Goal: Transaction & Acquisition: Purchase product/service

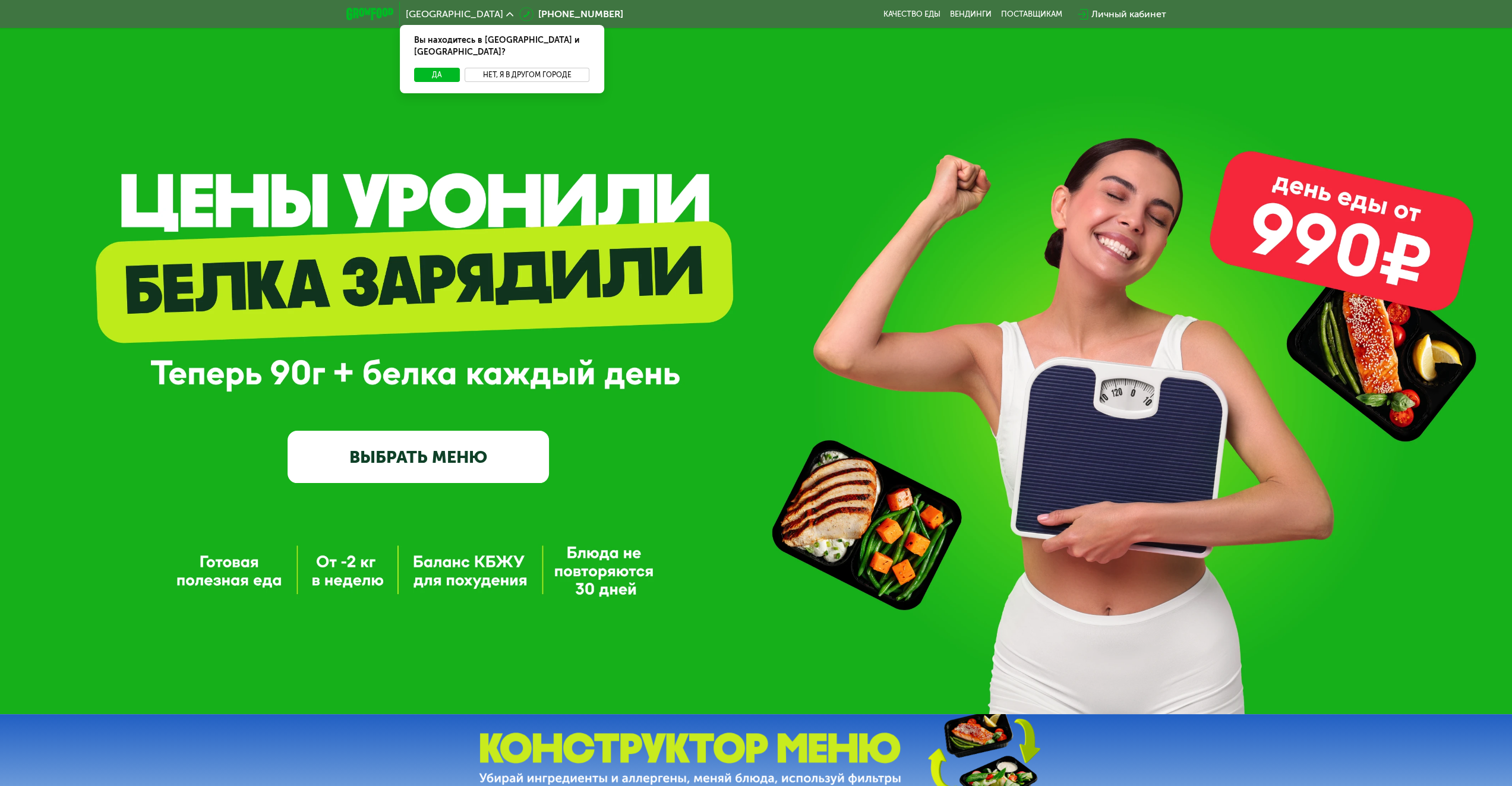
click at [549, 68] on button "Нет, я в другом городе" at bounding box center [527, 75] width 125 height 14
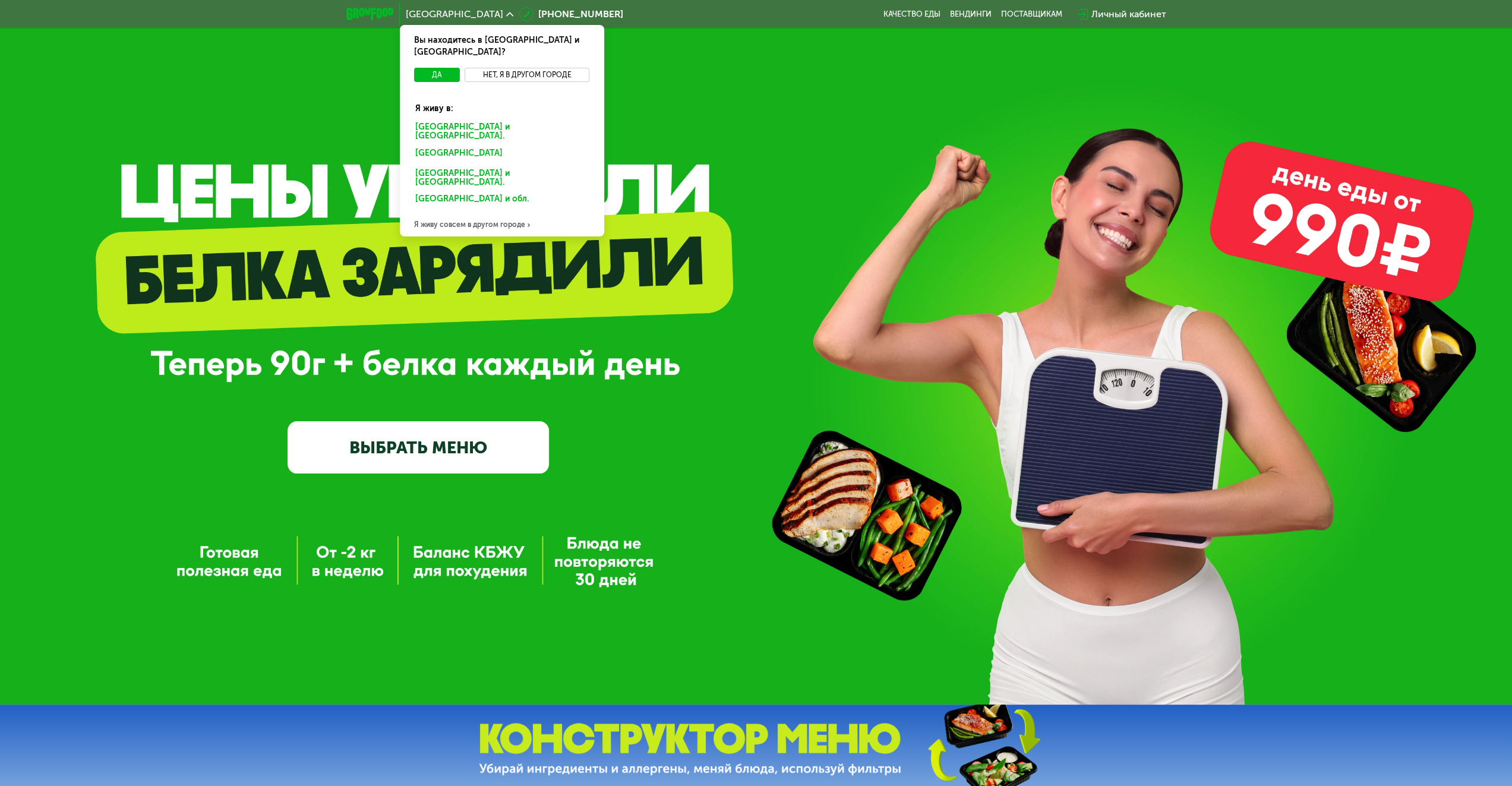
scroll to position [60, 0]
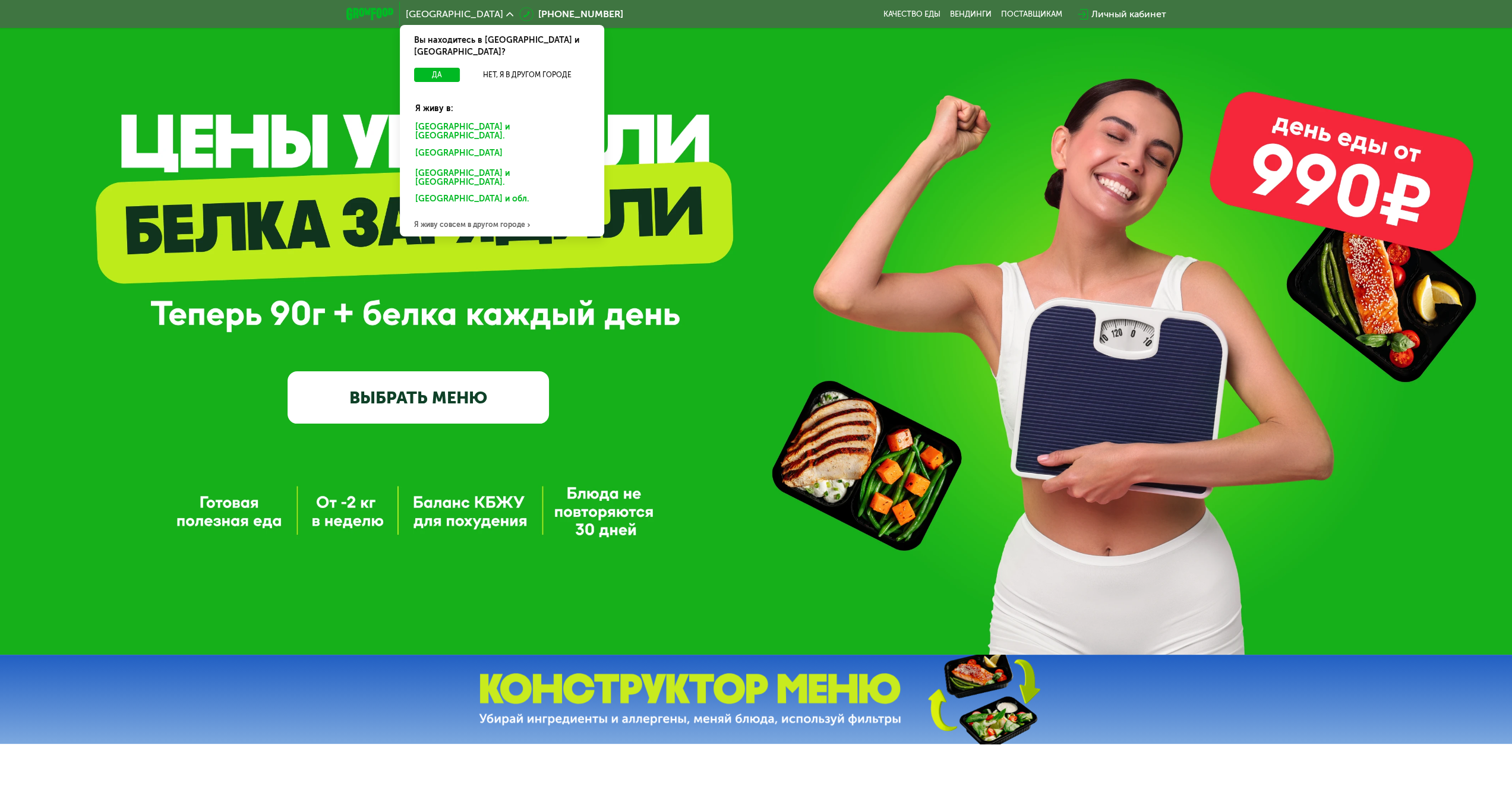
click at [510, 213] on div "Я живу совсем в другом городе" at bounding box center [501, 224] width 204 height 24
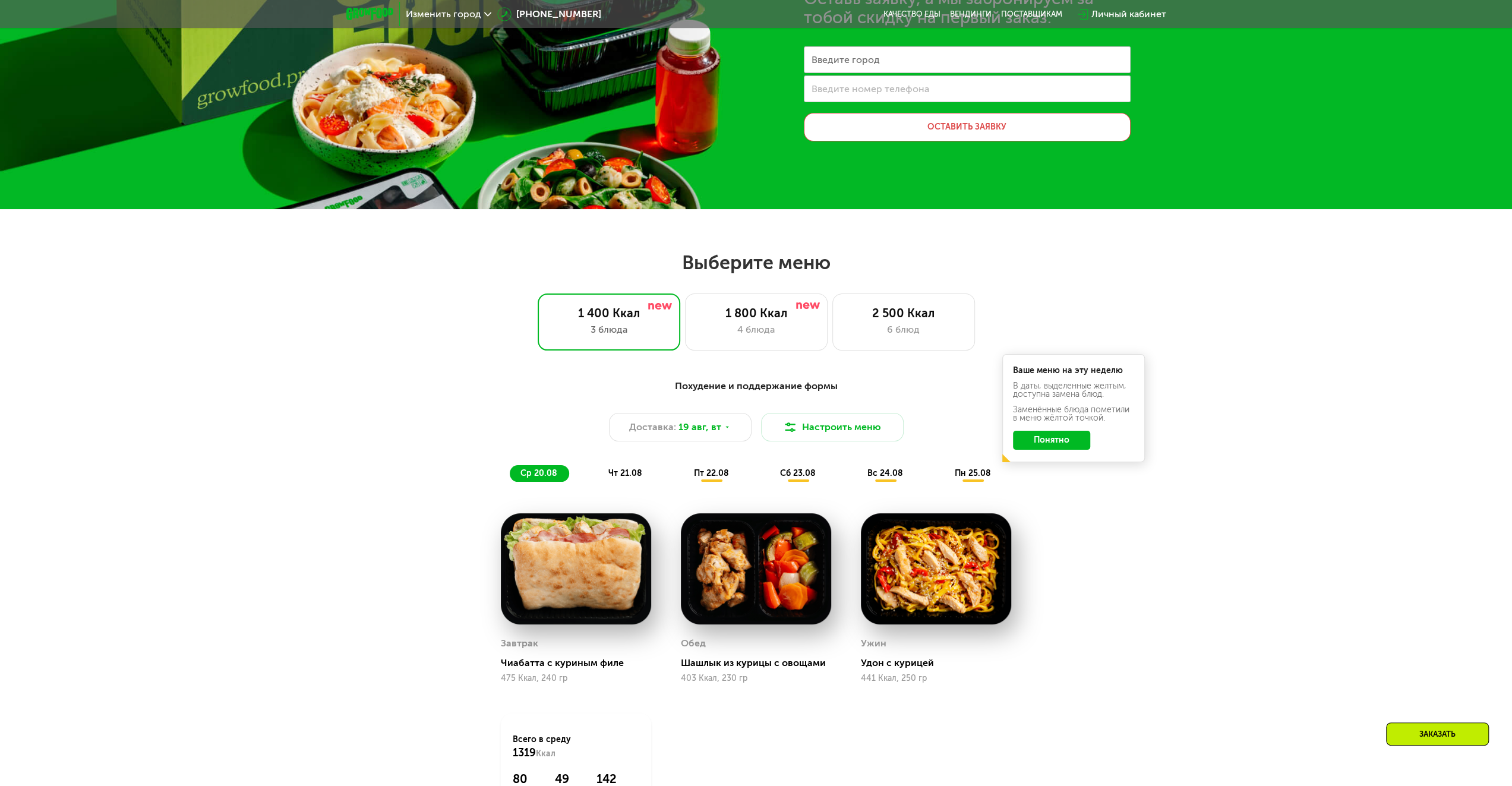
scroll to position [238, 0]
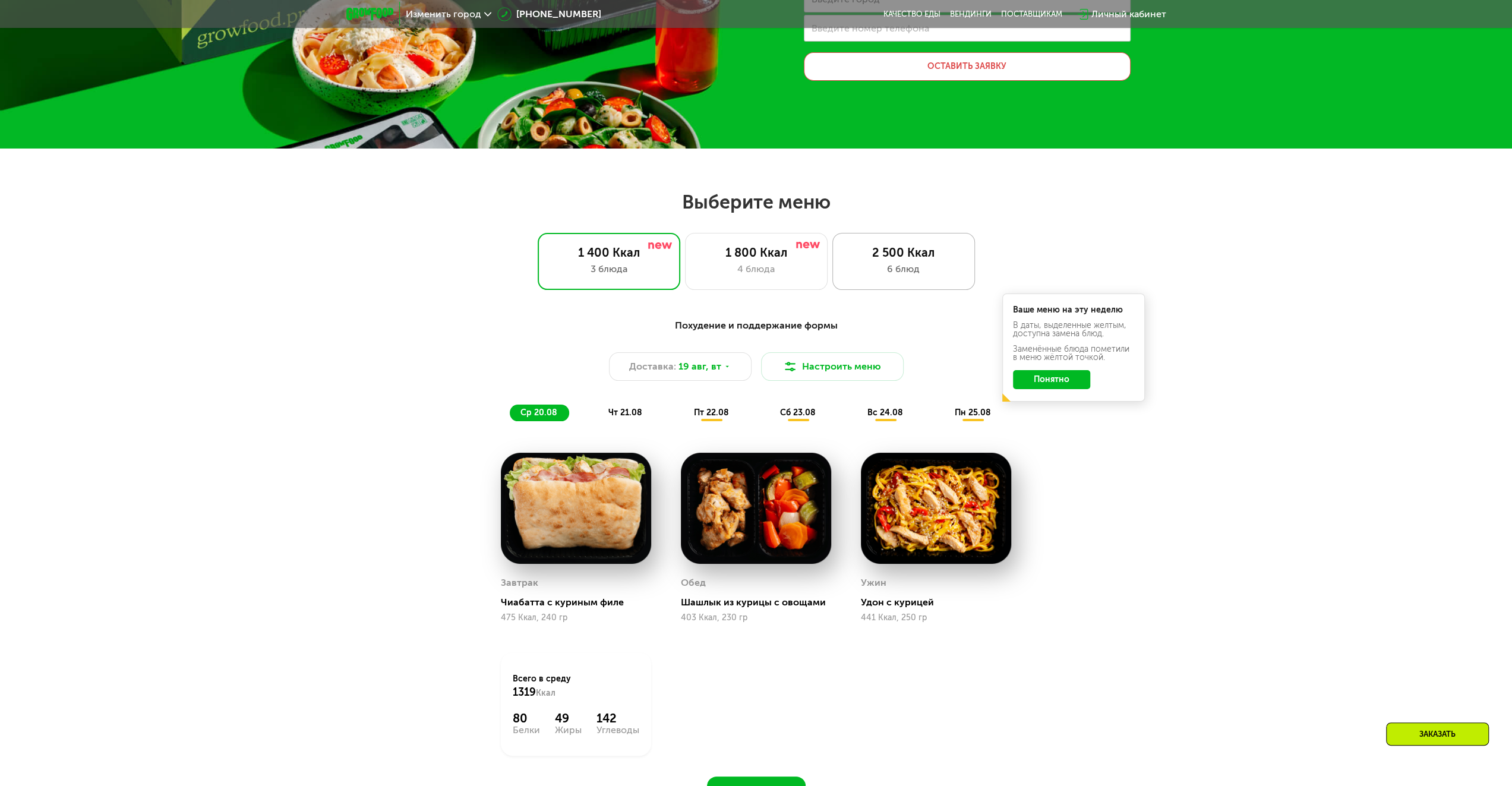
click at [896, 260] on div "2 500 Ккал 6 блюд" at bounding box center [903, 262] width 143 height 57
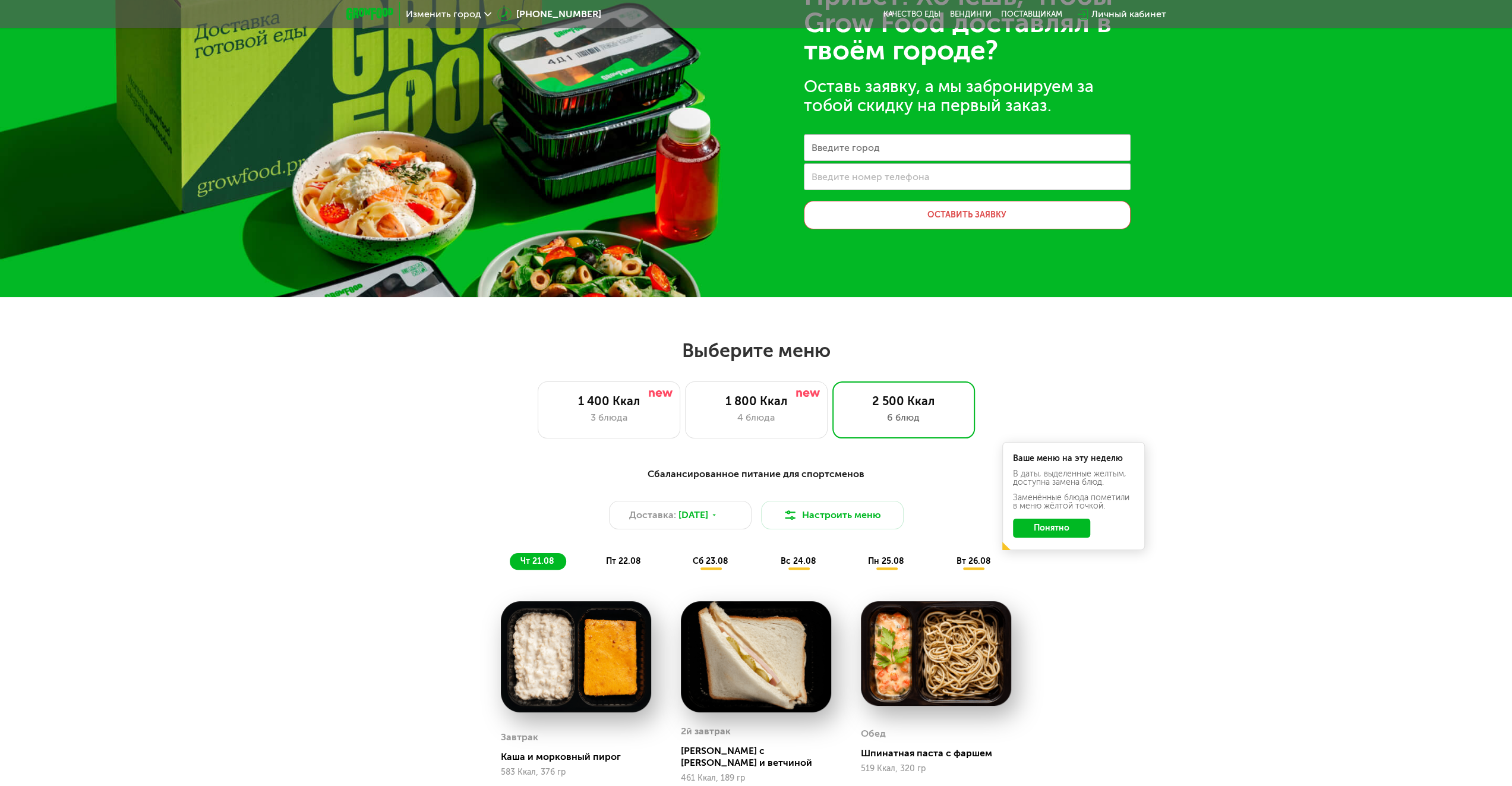
scroll to position [0, 0]
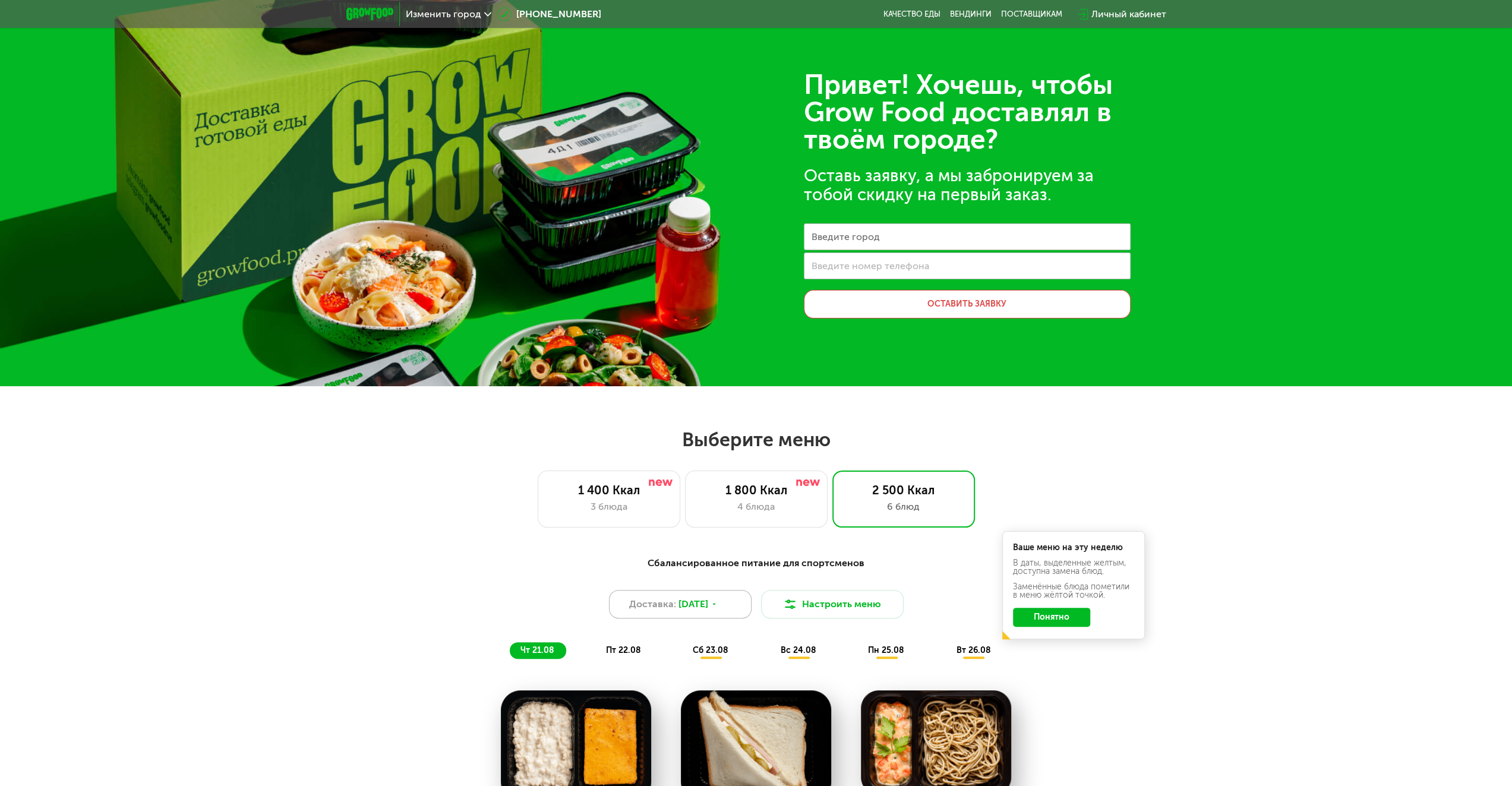
click at [708, 604] on span "[DATE]" at bounding box center [693, 604] width 30 height 14
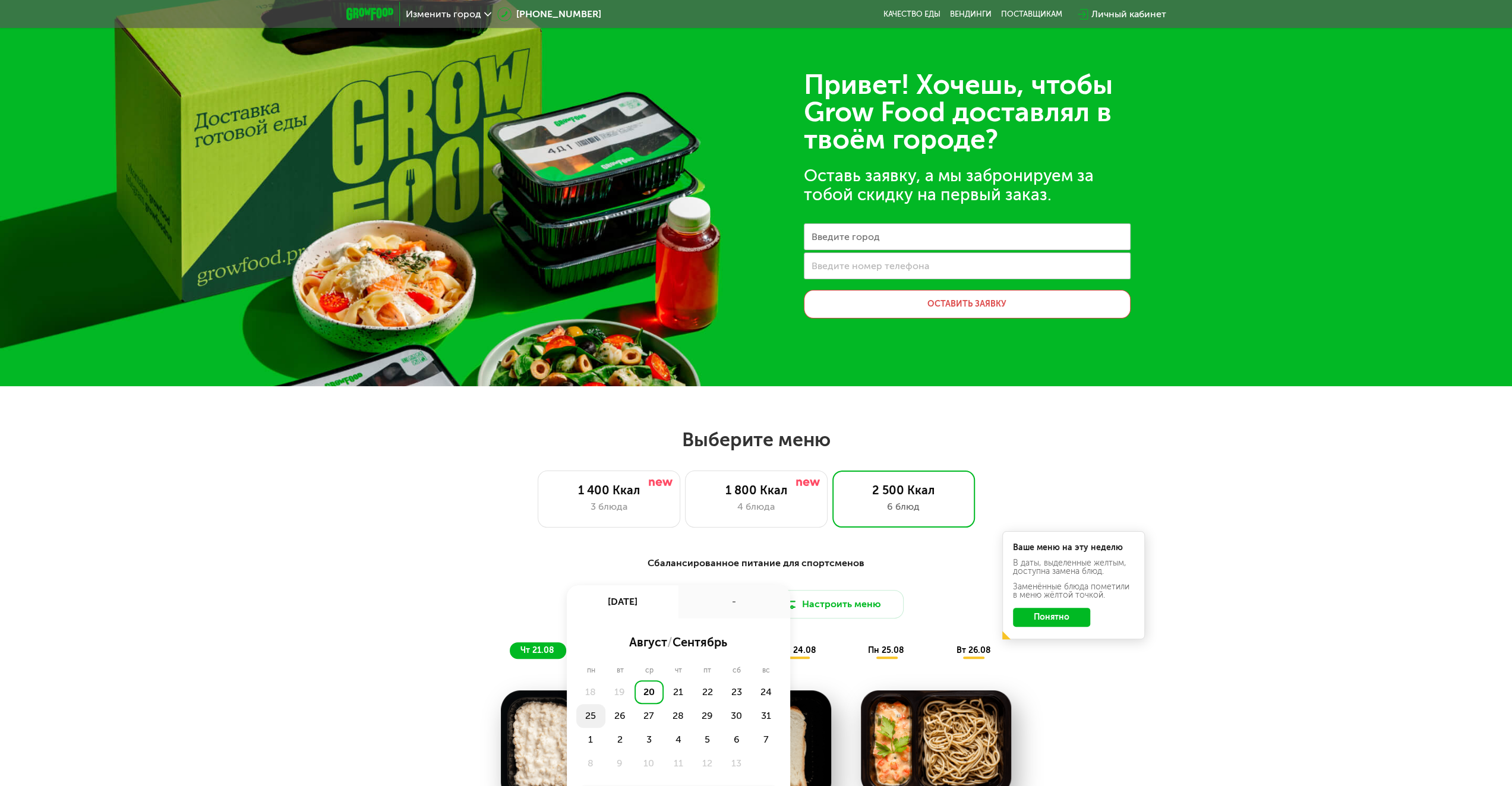
click at [605, 715] on div "25" at bounding box center [620, 716] width 29 height 24
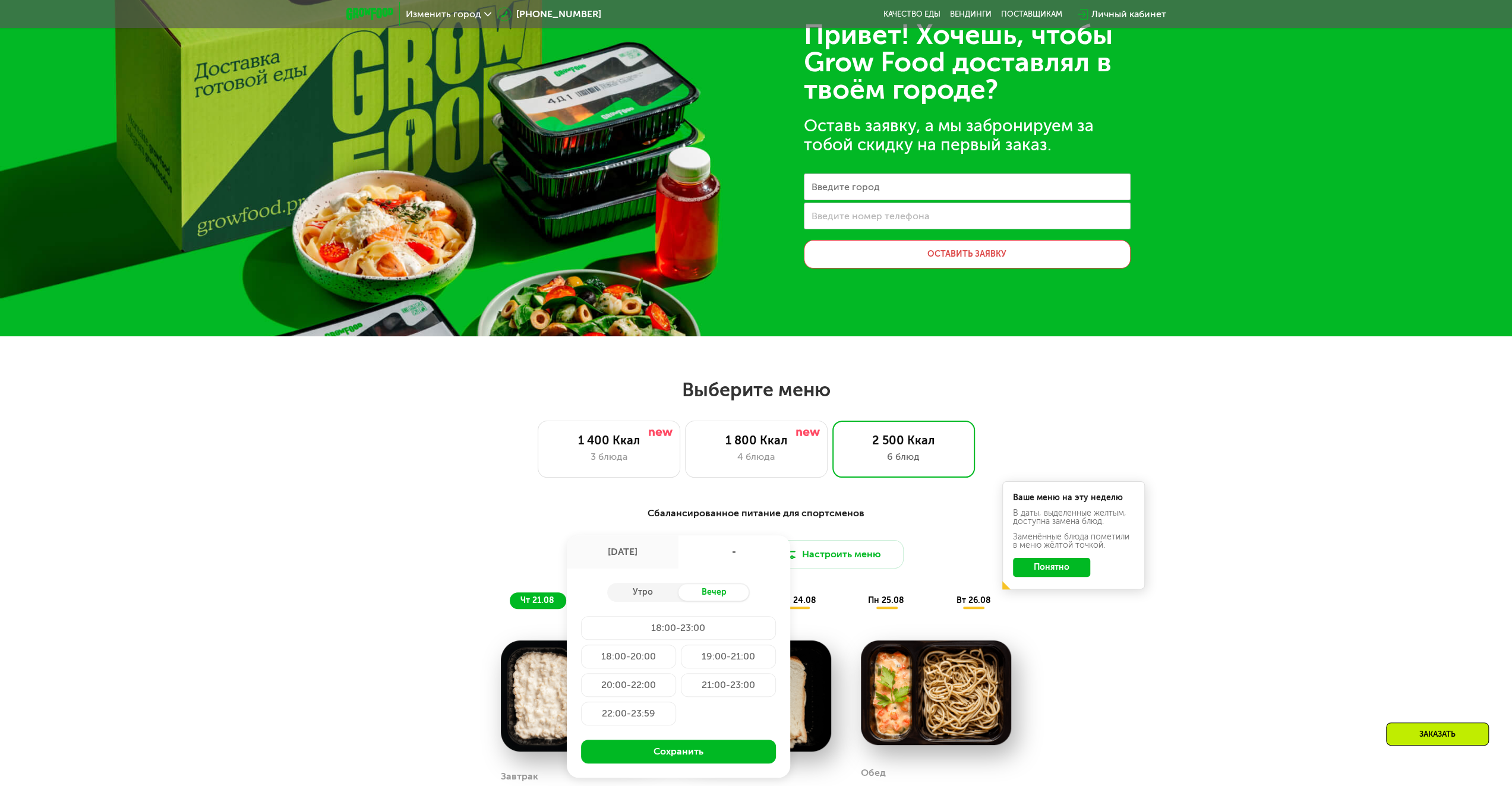
scroll to position [179, 0]
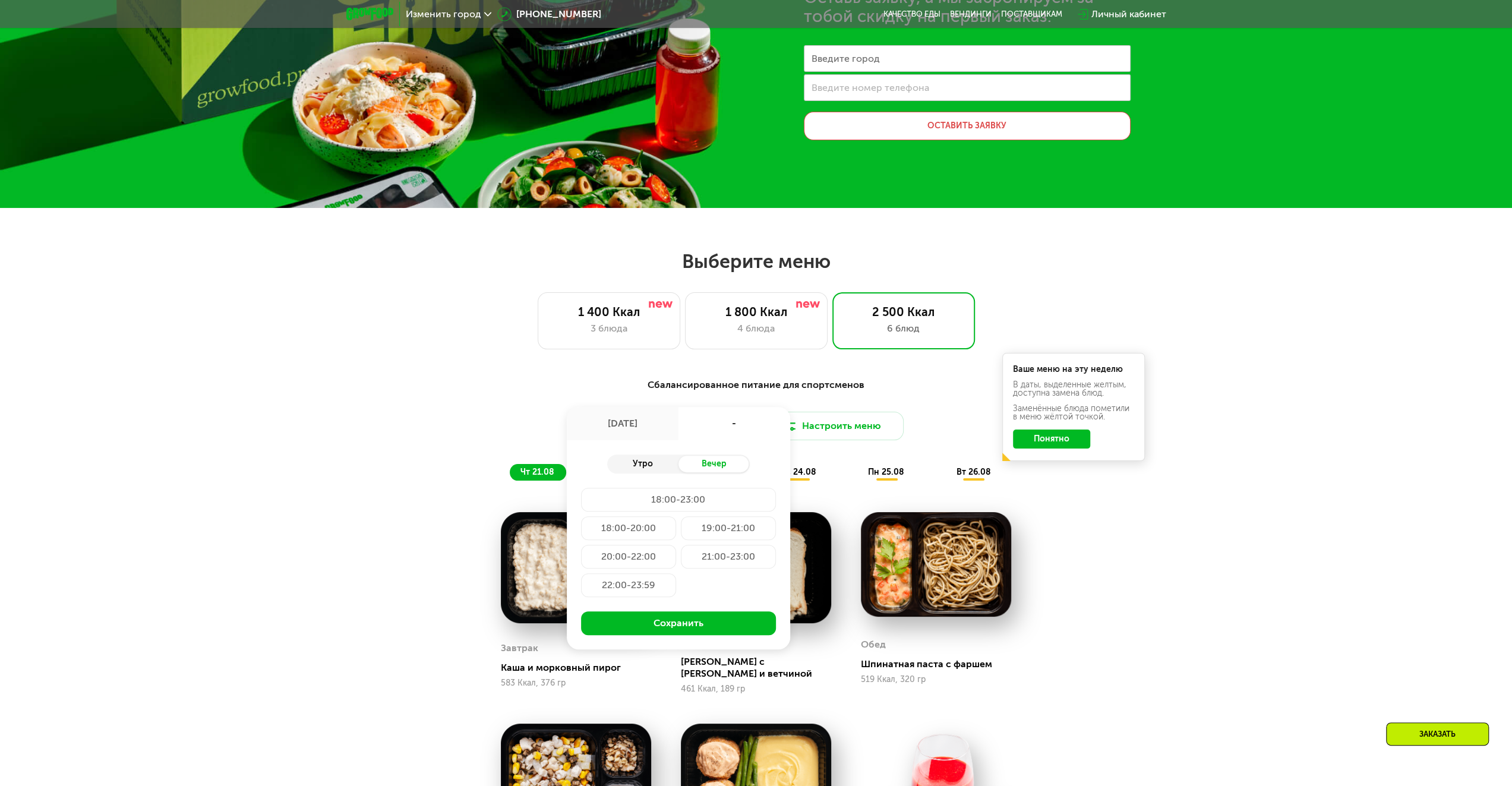
click at [662, 460] on div "Утро" at bounding box center [642, 464] width 71 height 16
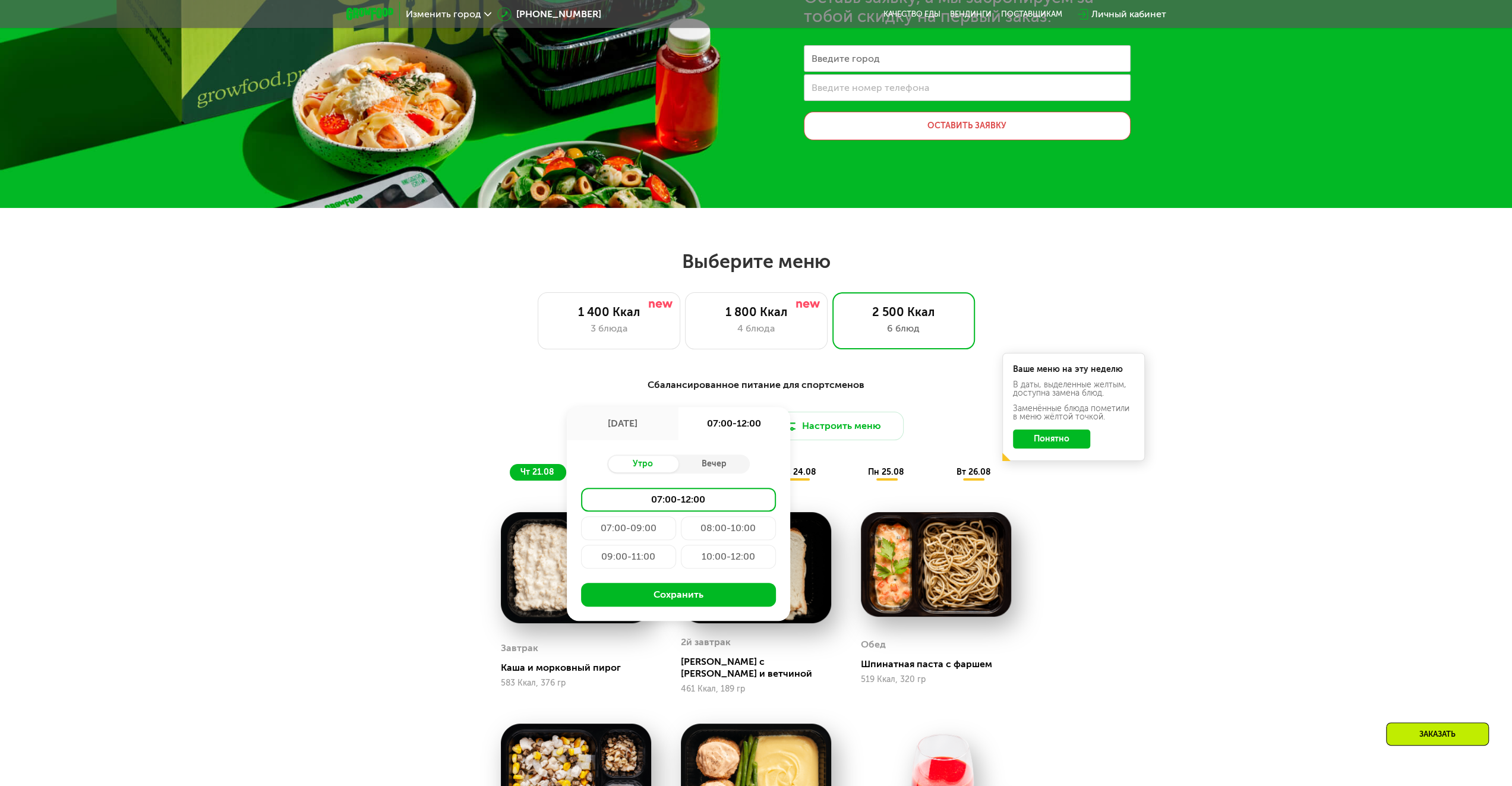
click at [654, 502] on div "07:00-12:00" at bounding box center [678, 500] width 195 height 24
click at [920, 399] on div "Сбалансированное питание для спортсменов Доставка: [DATE] авг, пн 07:00-12:00 У…" at bounding box center [756, 429] width 703 height 103
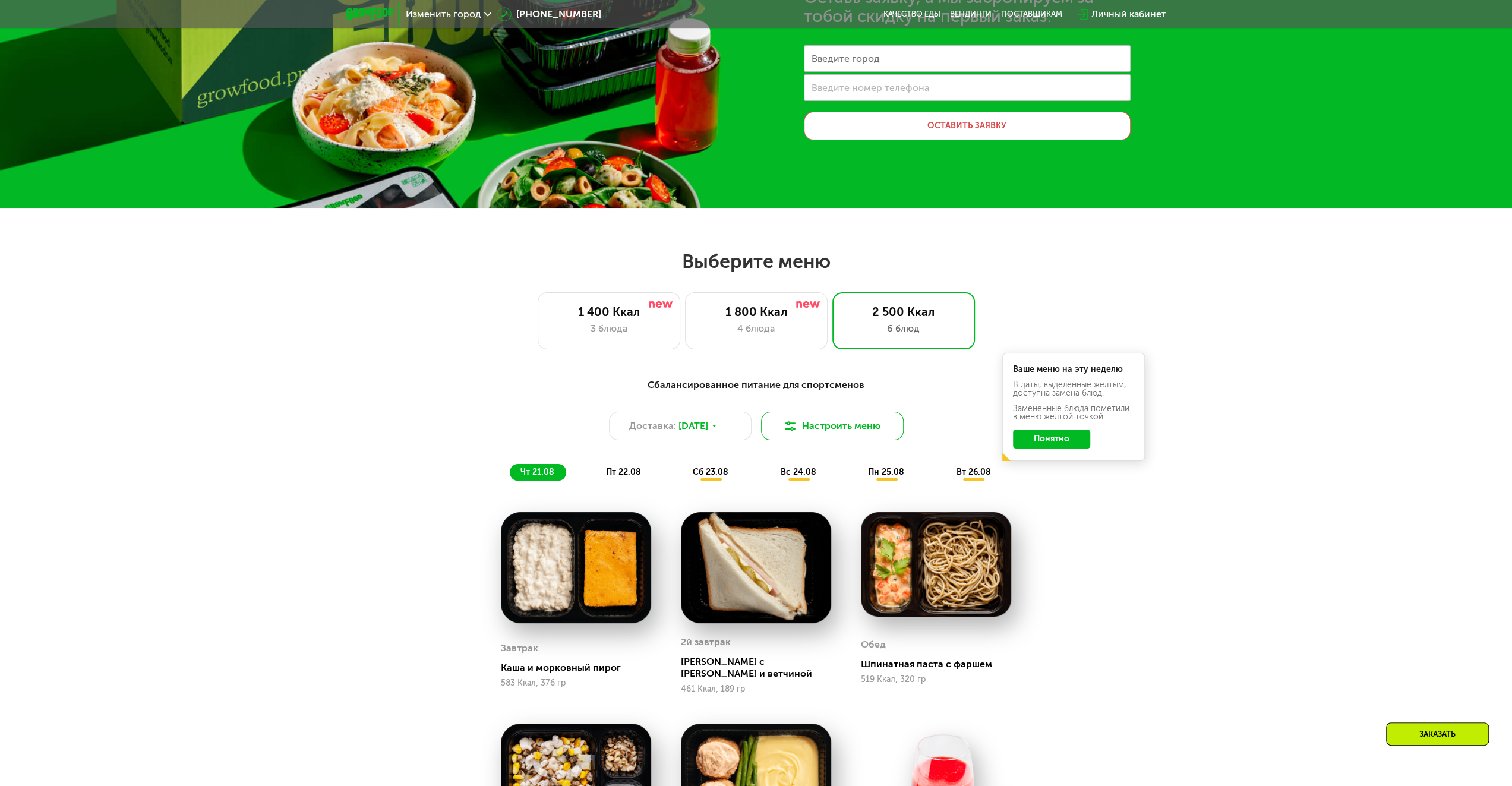
click at [846, 426] on button "Настроить меню" at bounding box center [832, 426] width 143 height 28
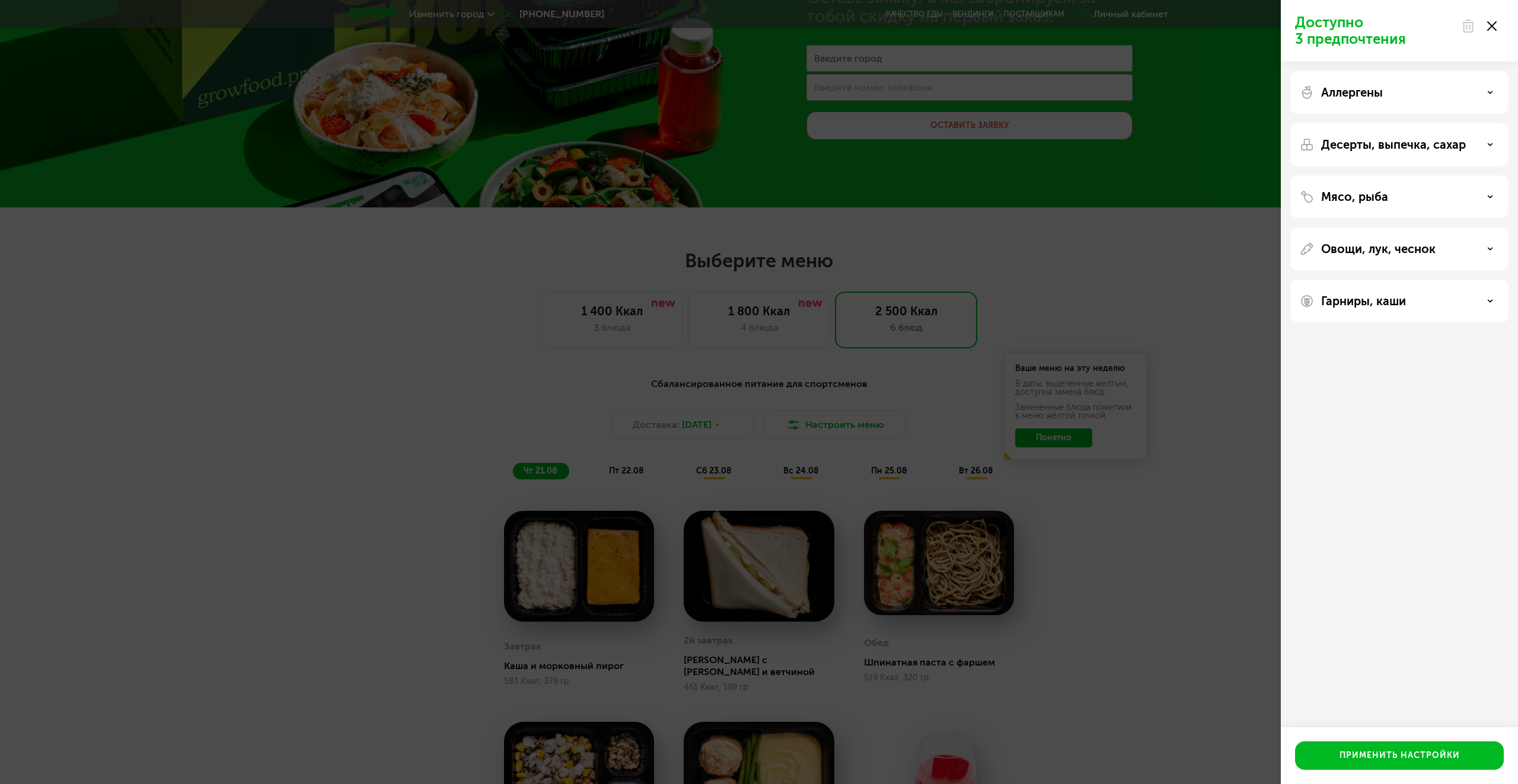
click at [1421, 88] on div "Аллергены" at bounding box center [1399, 92] width 199 height 14
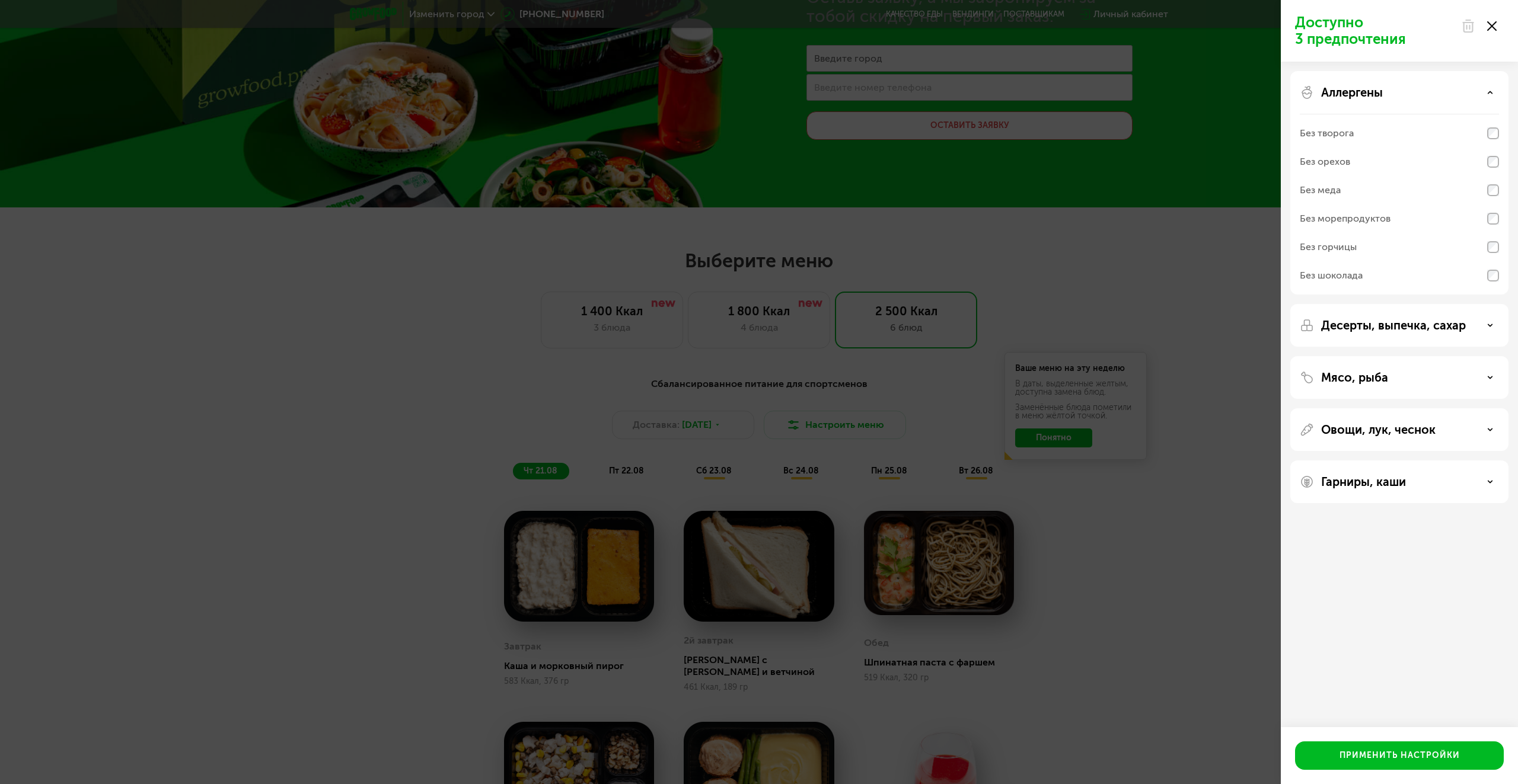
click at [1421, 88] on div "Аллергены" at bounding box center [1399, 92] width 199 height 14
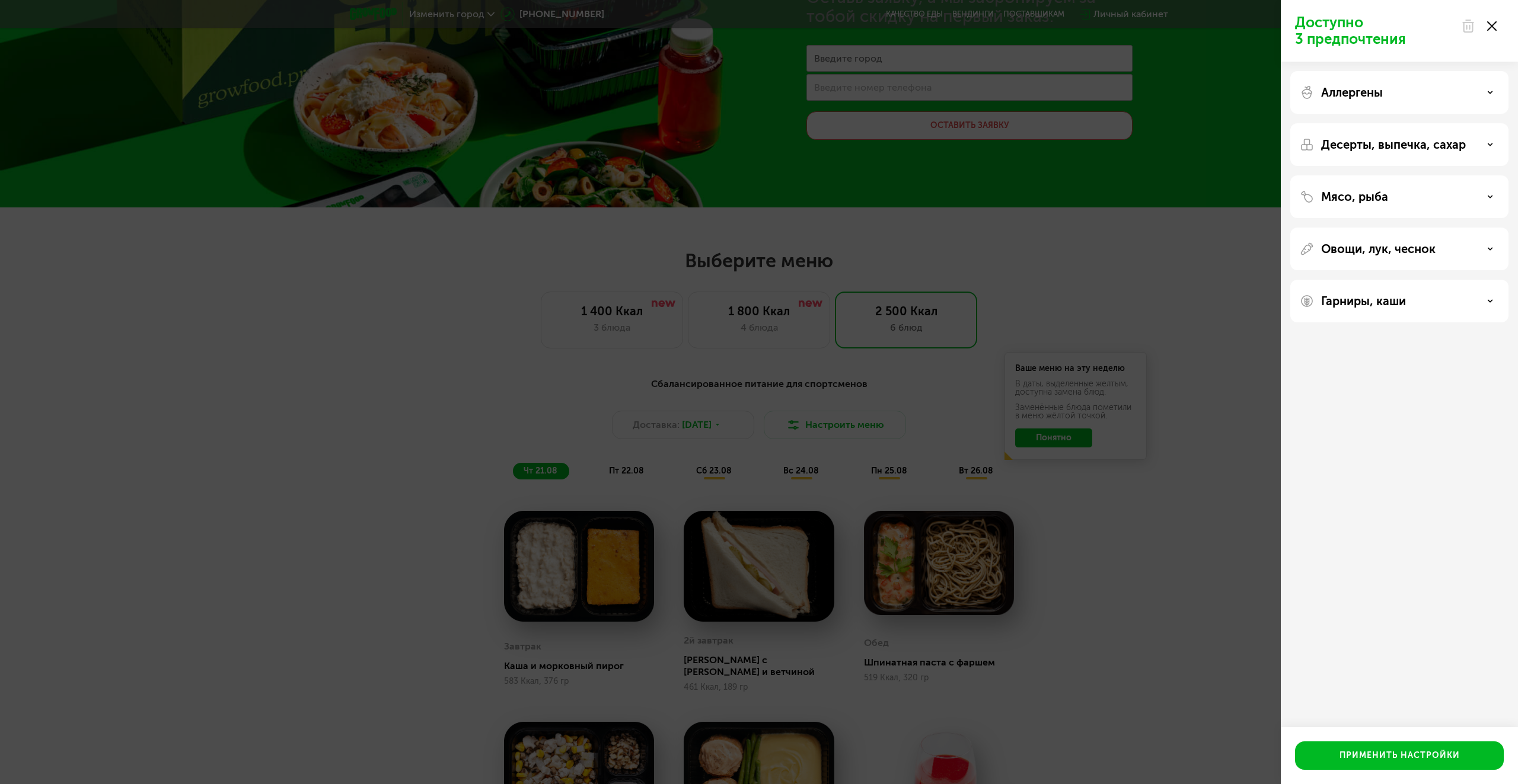
click at [1412, 142] on p "Десерты, выпечка, сахар" at bounding box center [1393, 144] width 145 height 14
click at [1383, 195] on p "Мясо, рыба" at bounding box center [1354, 196] width 67 height 14
click at [1357, 250] on p "Овощи, лук, чеснок" at bounding box center [1378, 249] width 114 height 14
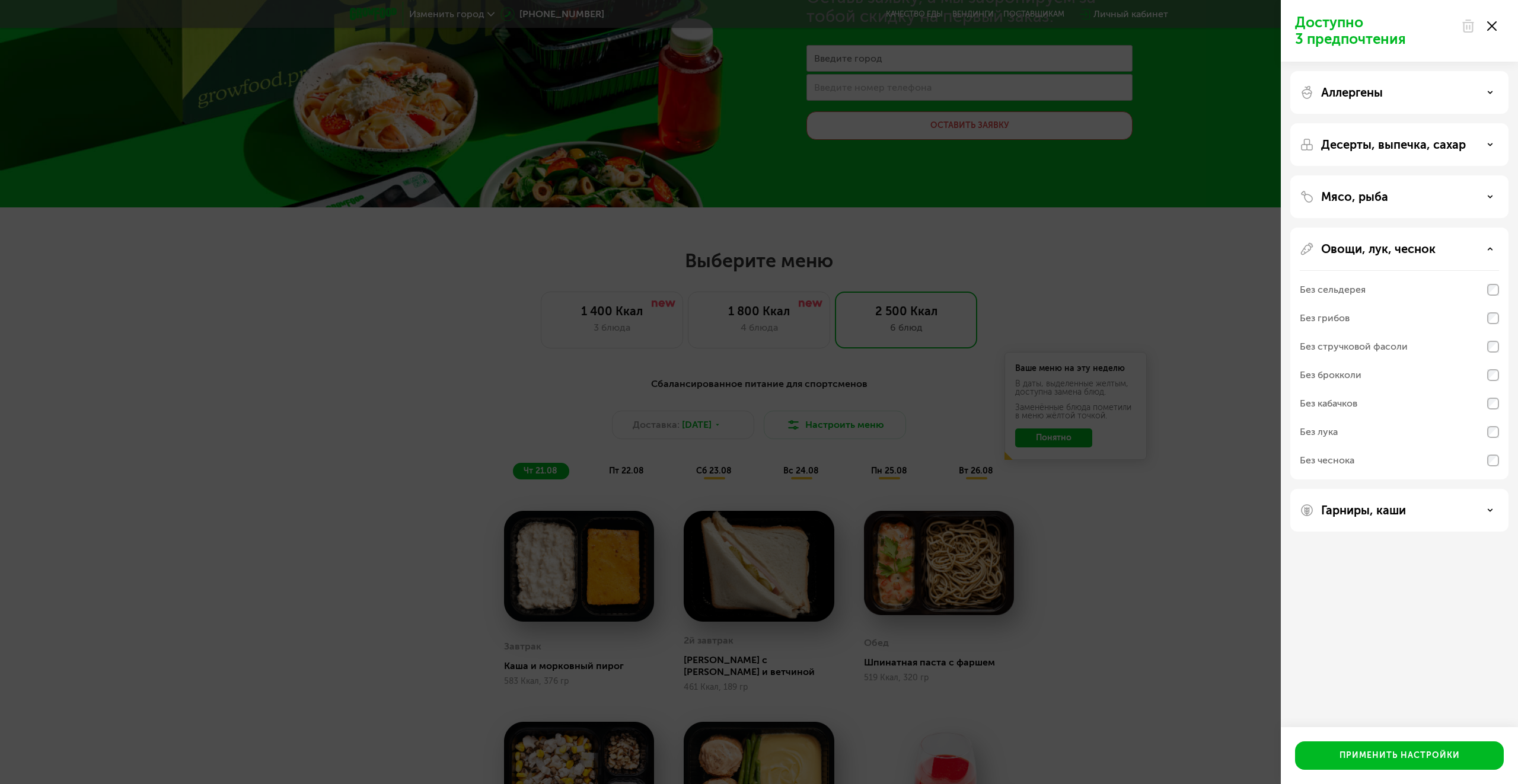
click at [1357, 250] on p "Овощи, лук, чеснок" at bounding box center [1378, 249] width 114 height 14
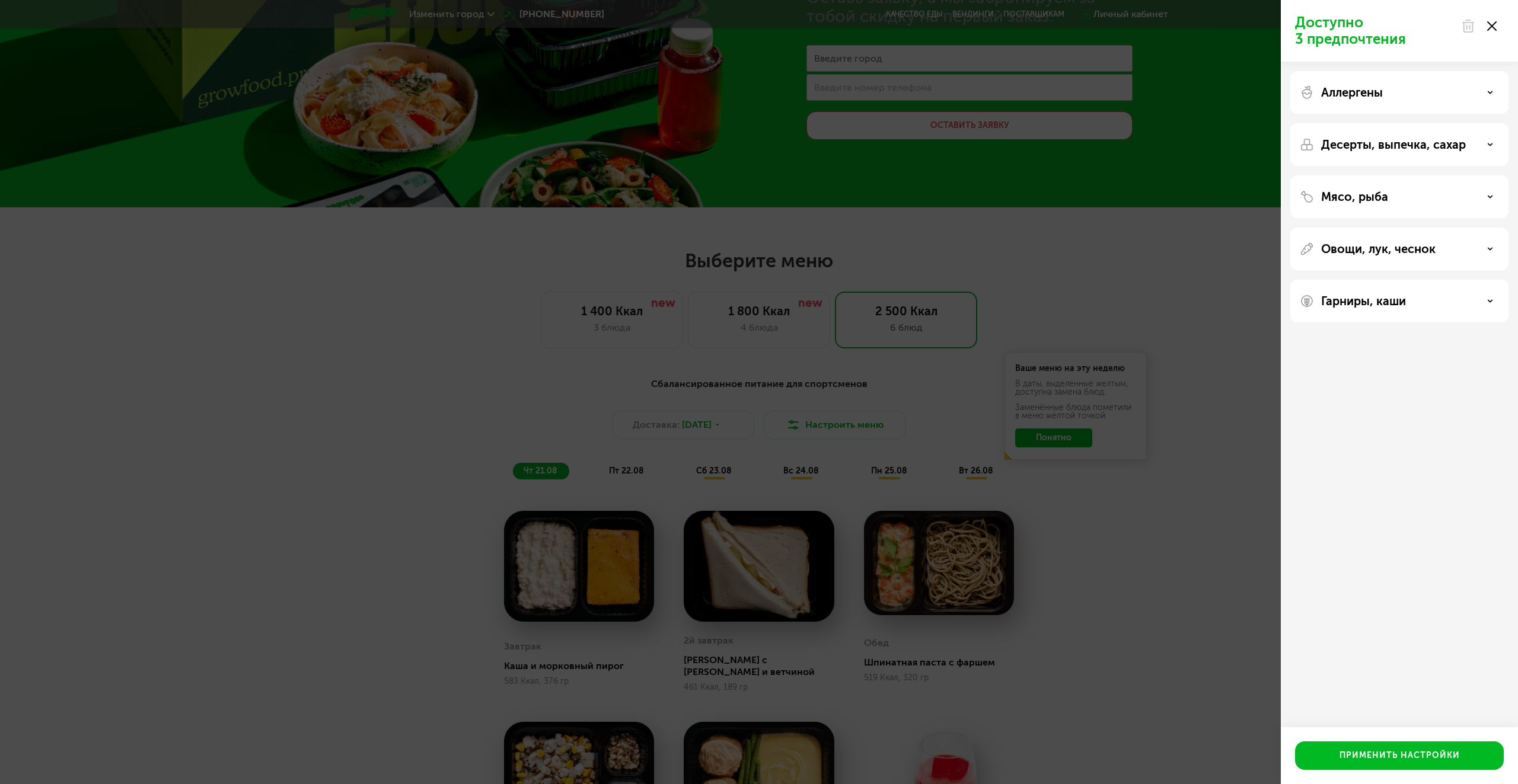
click at [1361, 305] on p "Гарниры, каши" at bounding box center [1363, 301] width 85 height 14
click at [1367, 303] on p "Гарниры, каши" at bounding box center [1363, 301] width 85 height 14
click at [1391, 750] on button "Применить настройки" at bounding box center [1399, 755] width 209 height 28
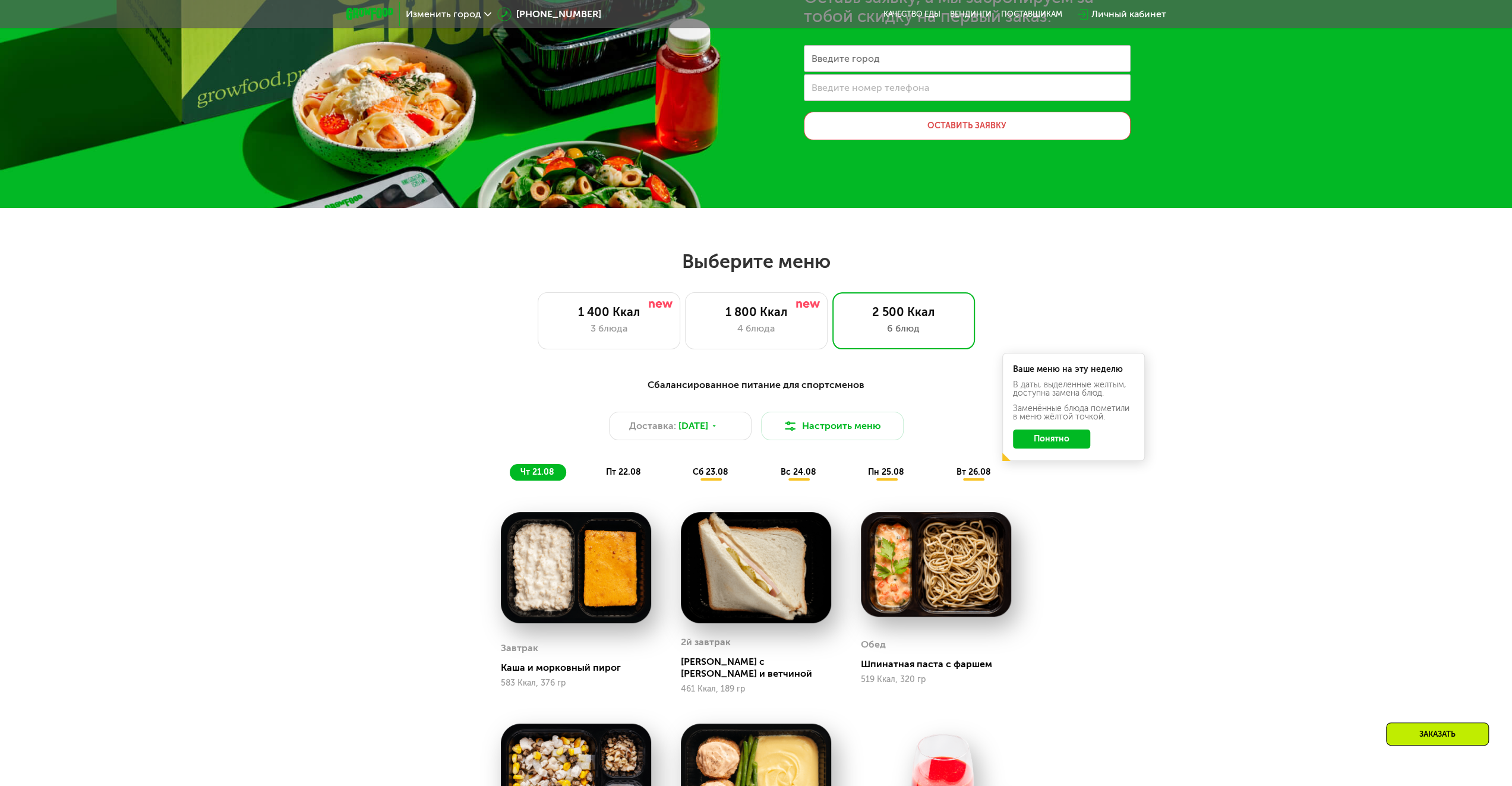
click at [1050, 440] on button "Понятно" at bounding box center [1051, 439] width 77 height 19
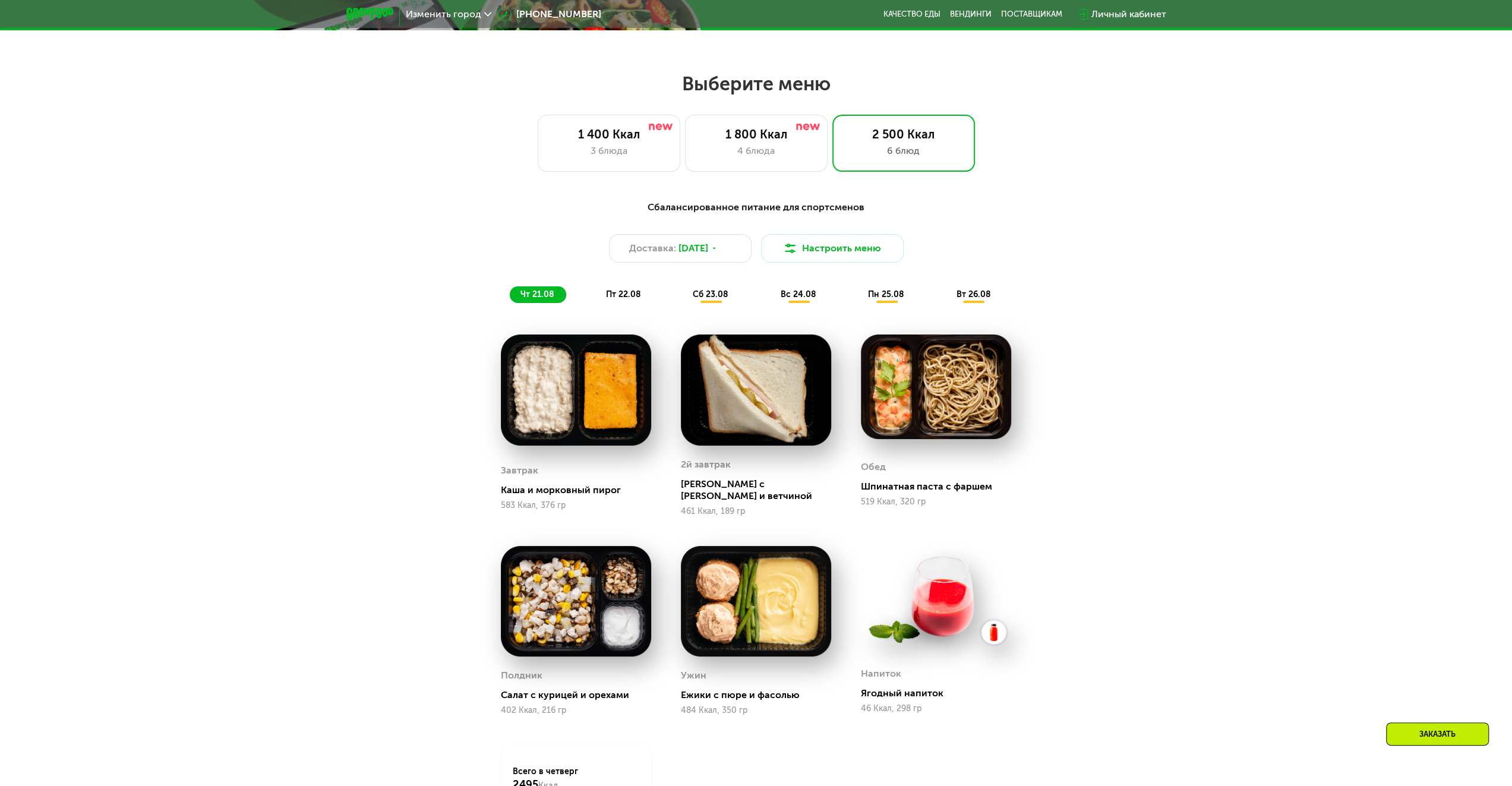
scroll to position [416, 0]
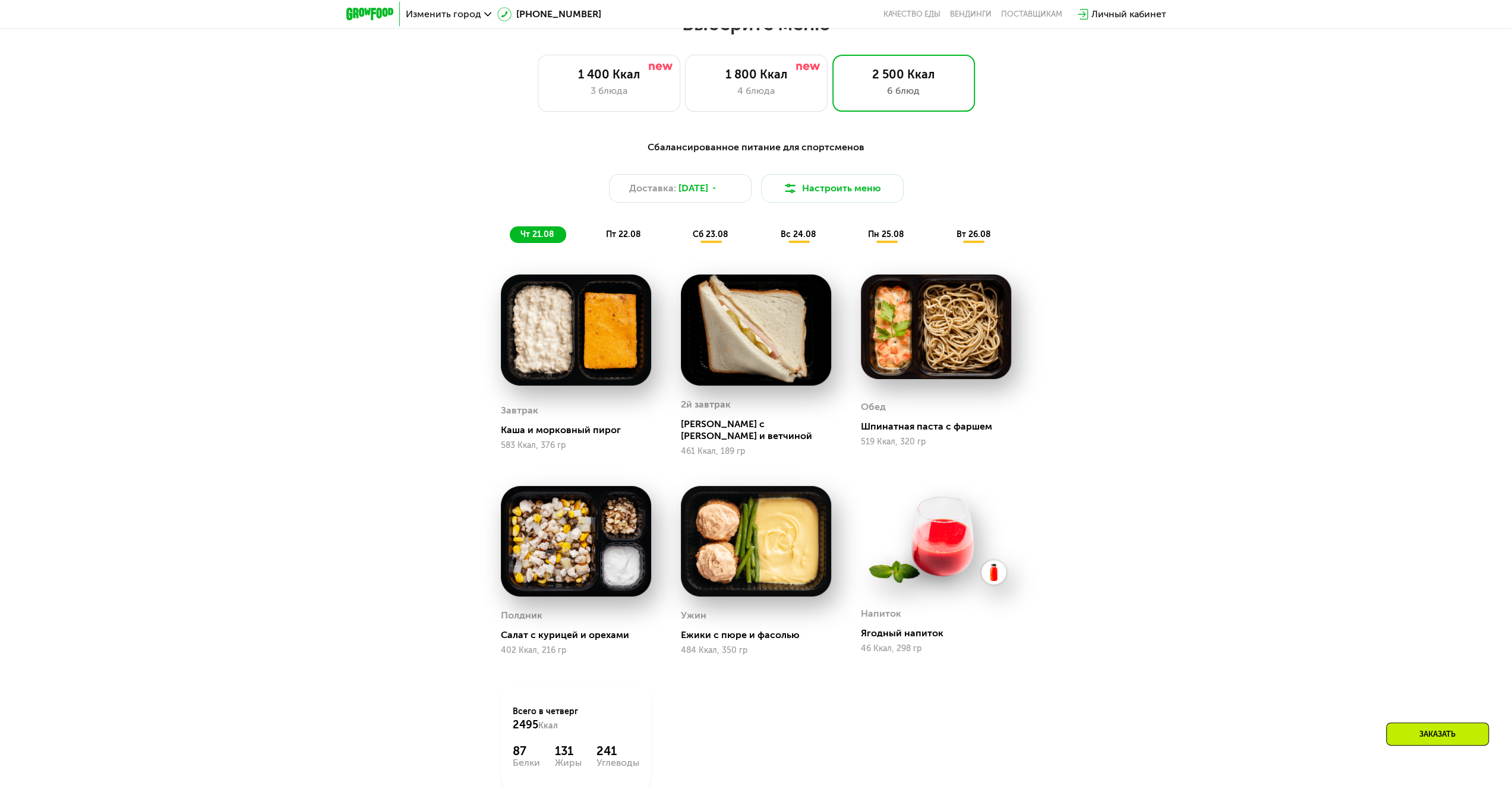
click at [620, 231] on span "пт 22.08" at bounding box center [623, 235] width 35 height 10
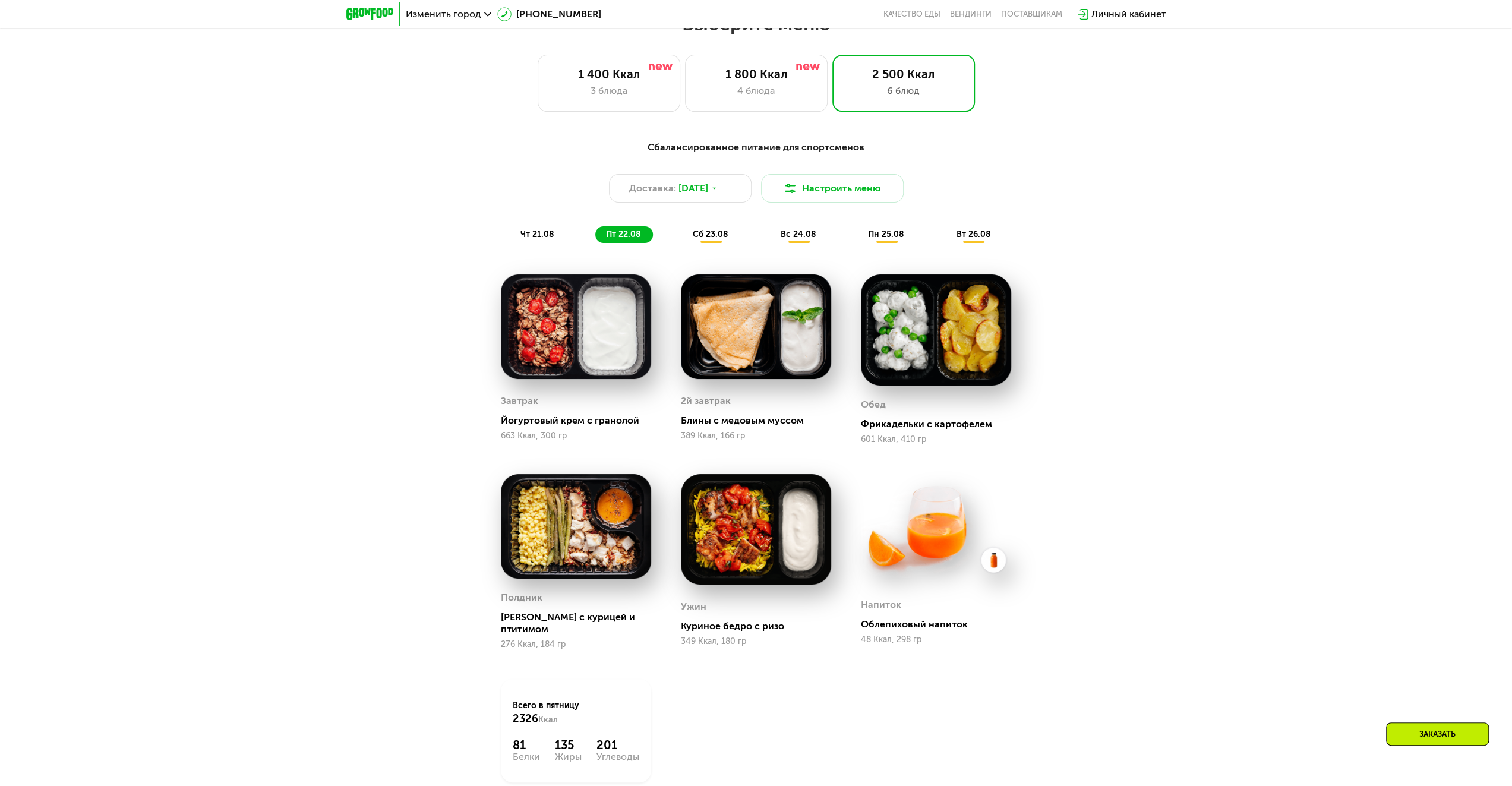
click at [707, 233] on span "сб 23.08" at bounding box center [710, 235] width 36 height 10
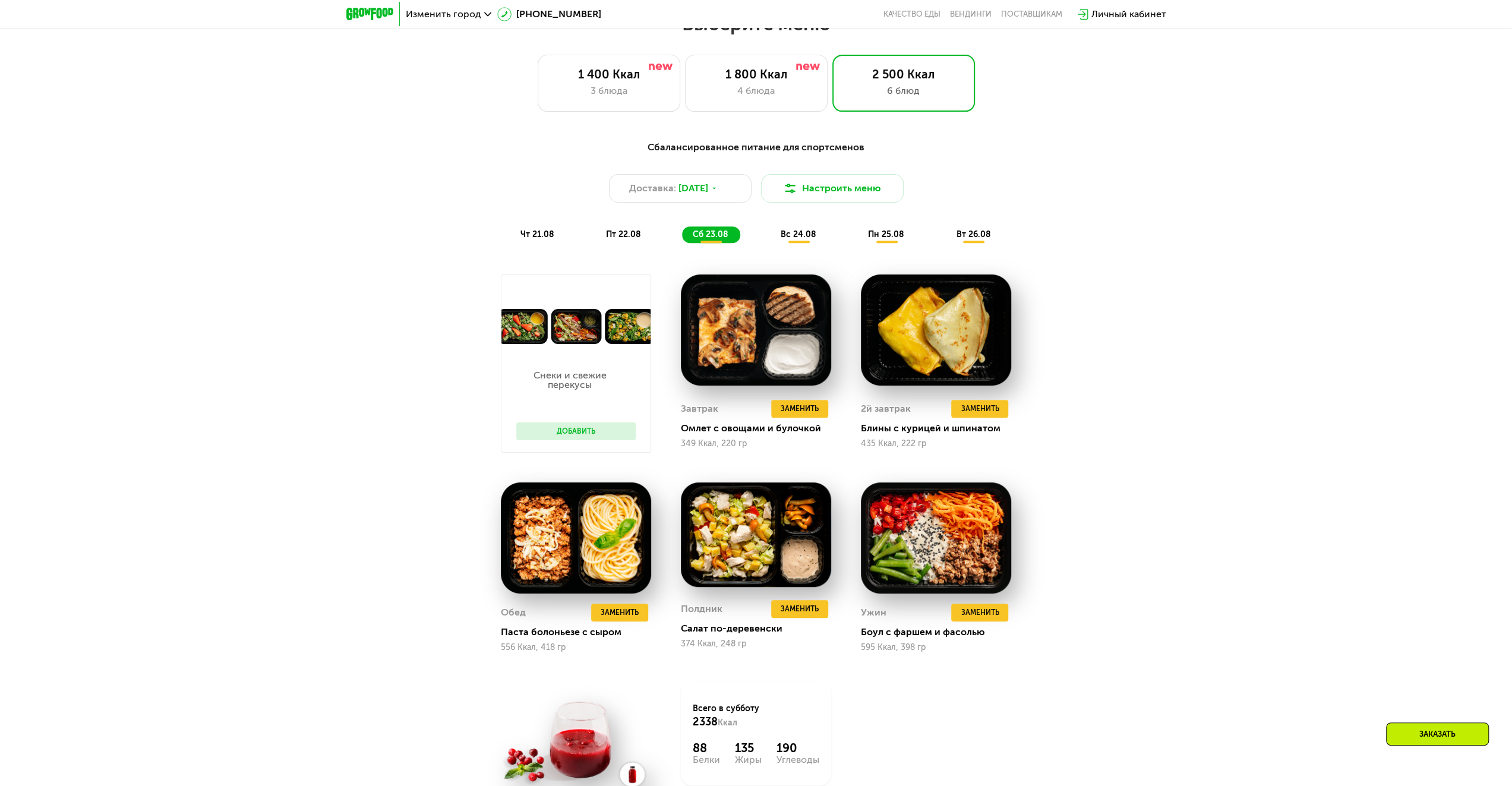
click at [797, 236] on span "вс 24.08" at bounding box center [798, 235] width 36 height 10
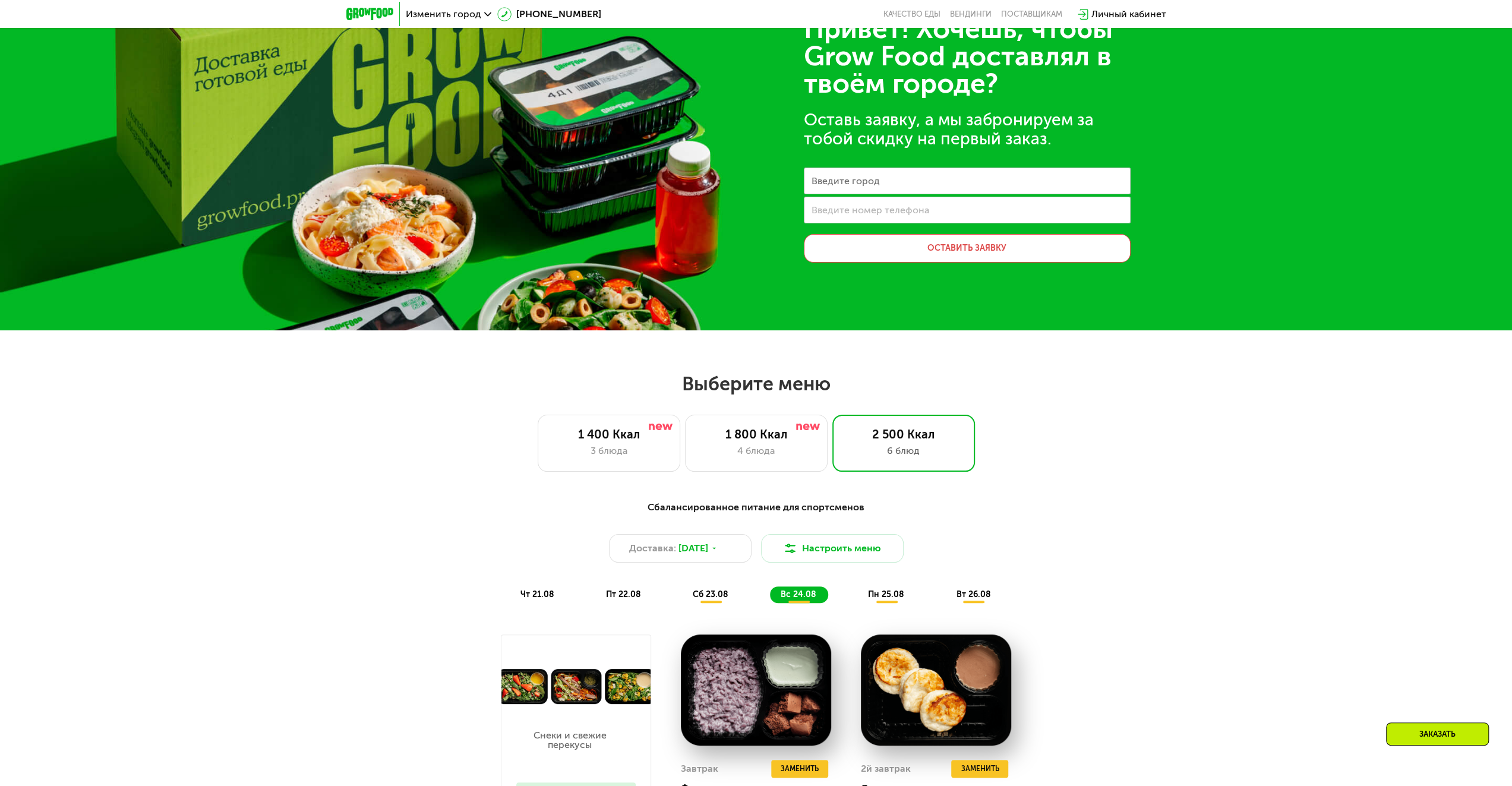
scroll to position [0, 0]
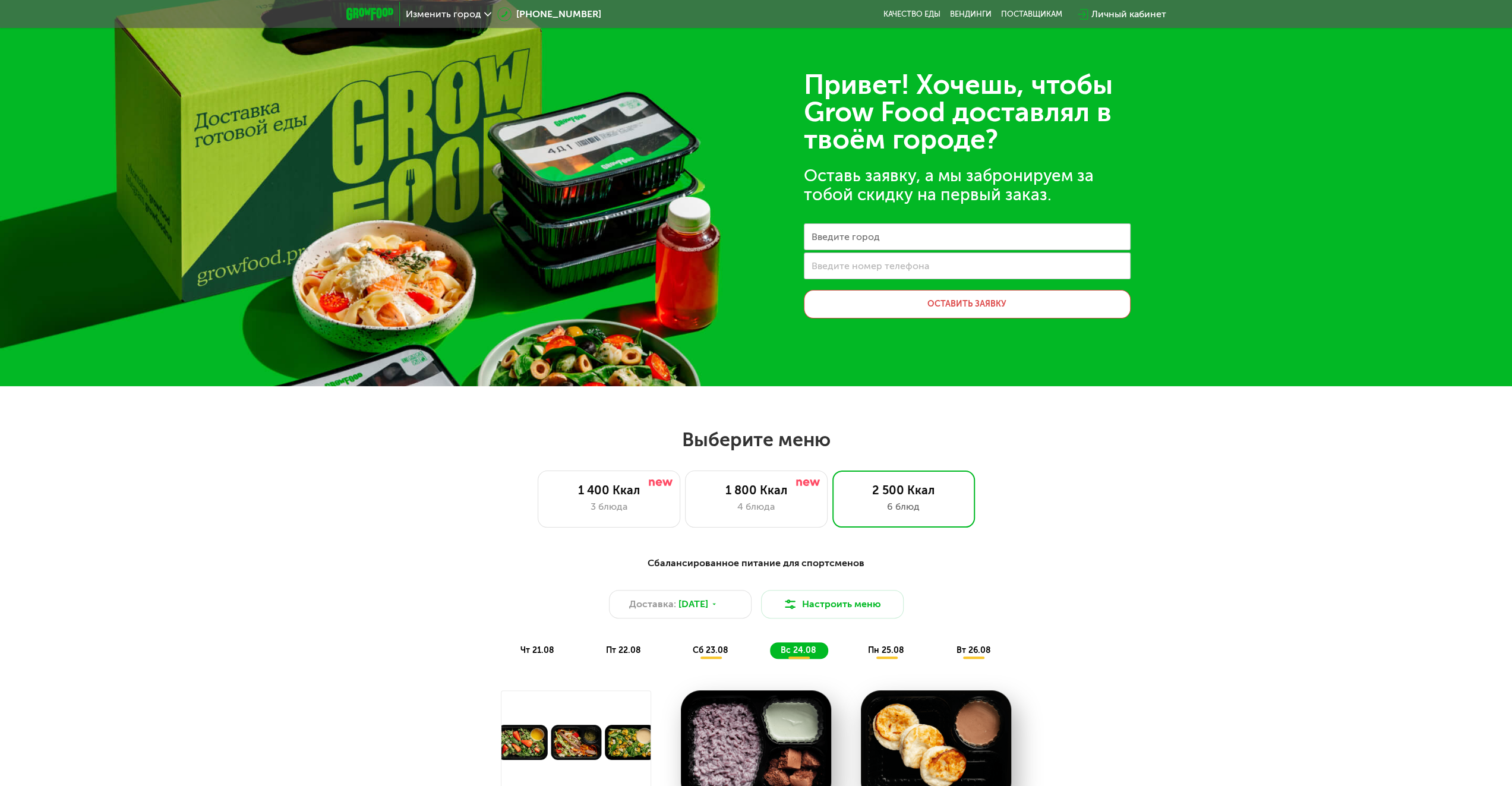
click at [373, 8] on img at bounding box center [370, 14] width 47 height 13
click at [373, 12] on img at bounding box center [370, 14] width 47 height 13
click at [1036, 12] on div "поставщикам" at bounding box center [1031, 14] width 61 height 9
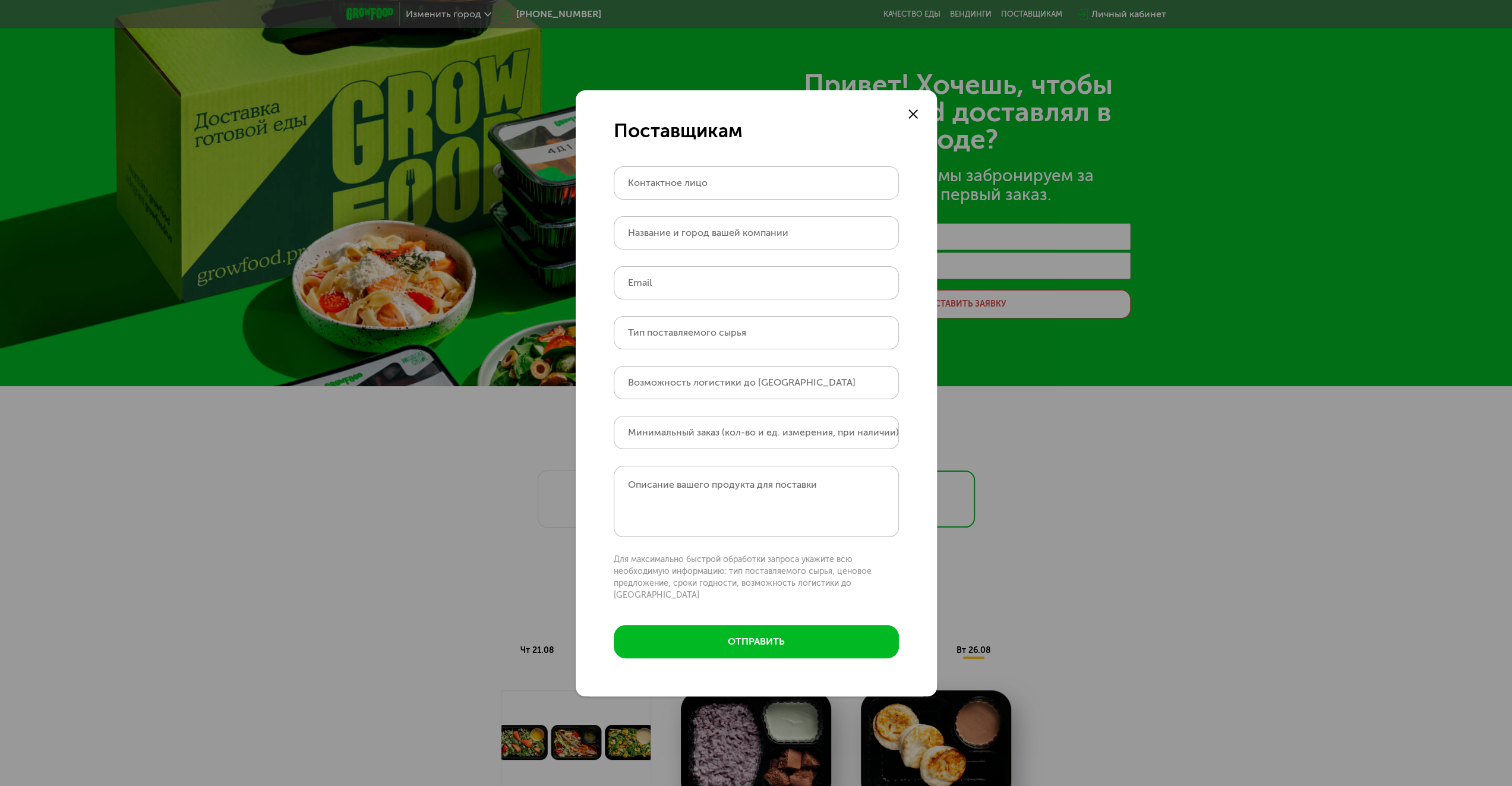
click at [910, 119] on icon at bounding box center [912, 114] width 9 height 9
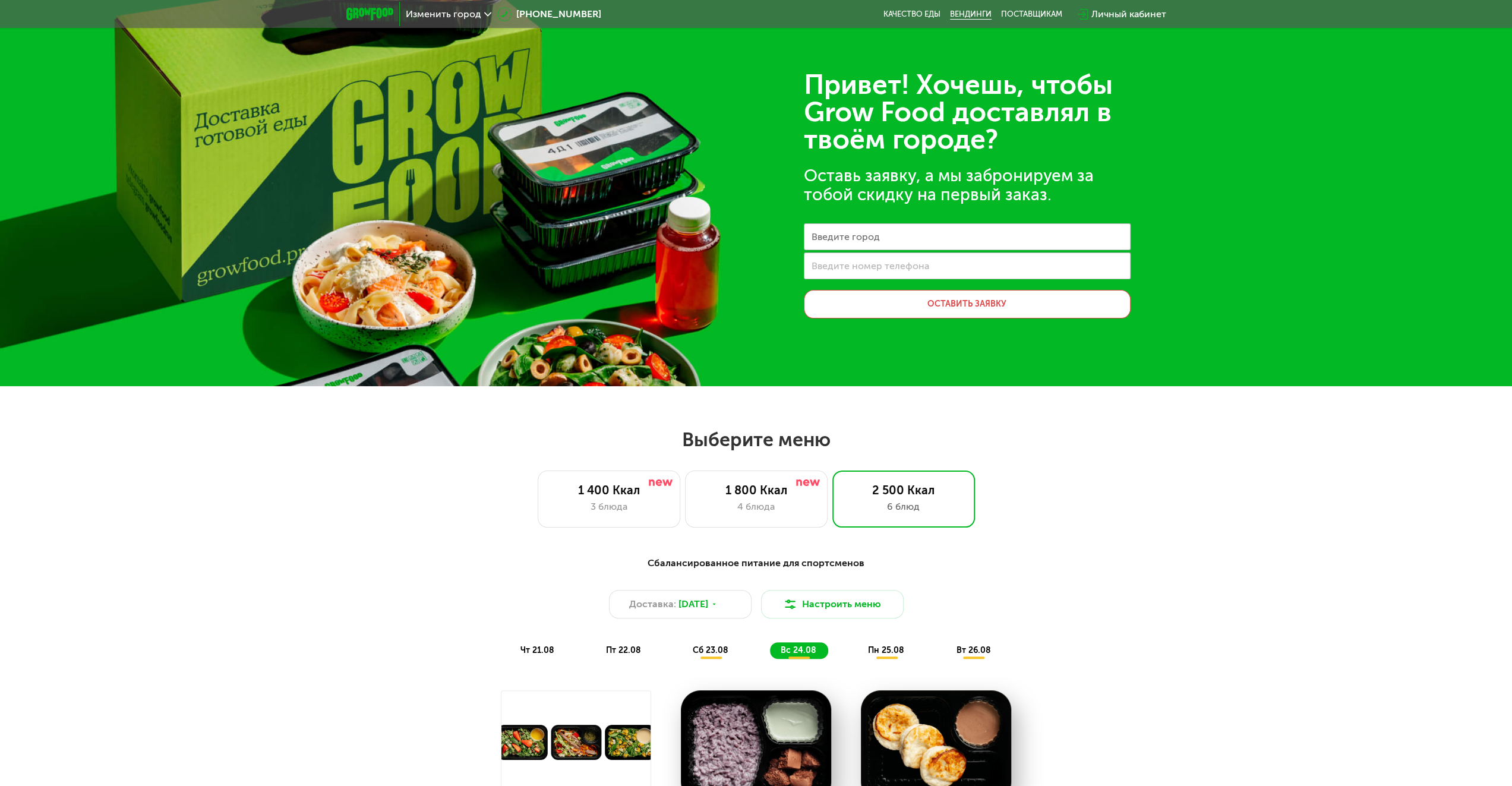
click at [965, 11] on link "Вендинги" at bounding box center [970, 14] width 41 height 9
